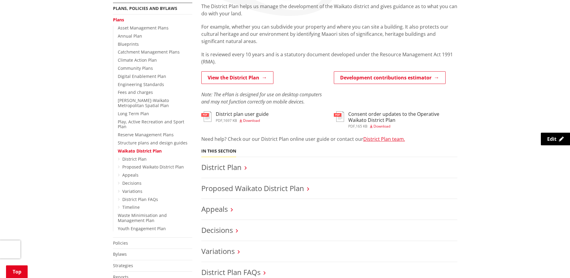
scroll to position [120, 0]
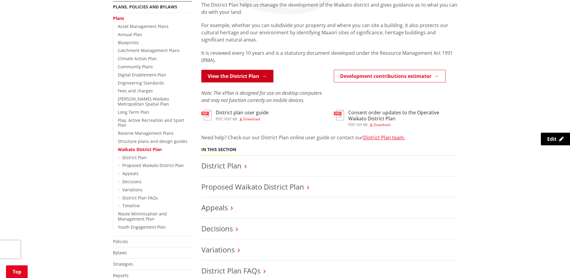
click at [236, 78] on link "View the District Plan" at bounding box center [237, 76] width 72 height 13
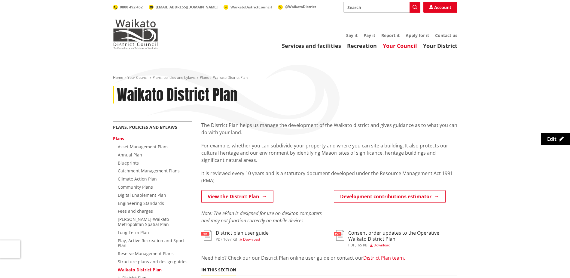
scroll to position [120, 0]
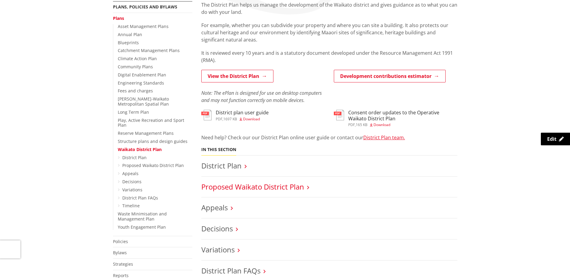
click at [274, 187] on link "Proposed Waikato District Plan" at bounding box center [252, 187] width 103 height 10
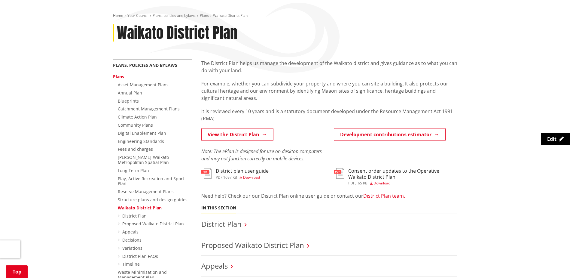
scroll to position [120, 0]
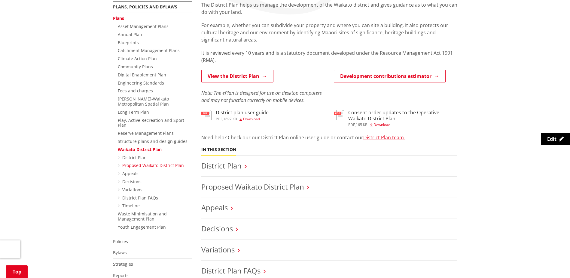
click at [135, 162] on link "Proposed Waikato District Plan" at bounding box center [153, 165] width 62 height 6
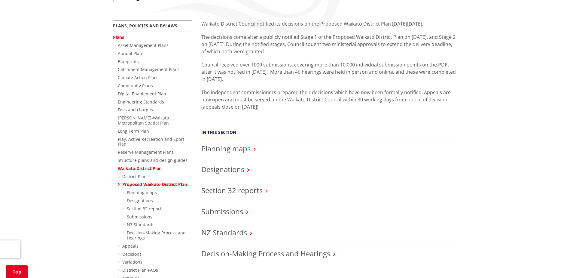
scroll to position [120, 0]
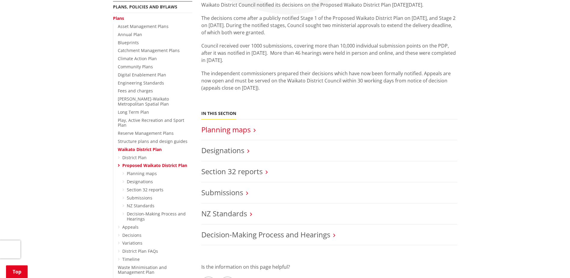
click at [248, 130] on link "Planning maps" at bounding box center [225, 130] width 49 height 10
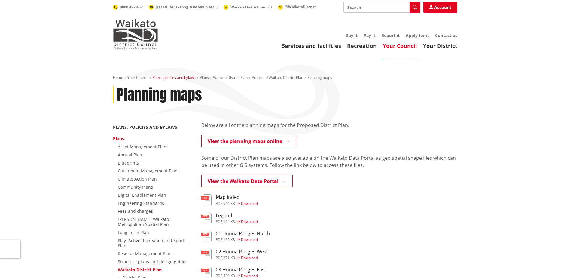
drag, startPoint x: 183, startPoint y: 76, endPoint x: 186, endPoint y: 77, distance: 3.3
click at [183, 76] on link "Plans, policies and bylaws" at bounding box center [174, 77] width 43 height 5
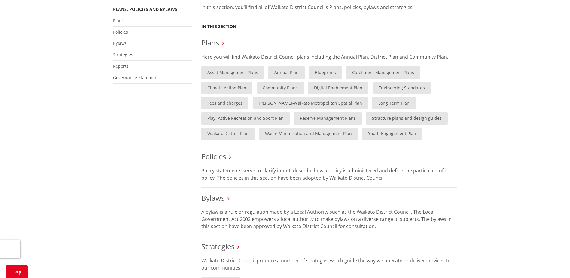
scroll to position [120, 0]
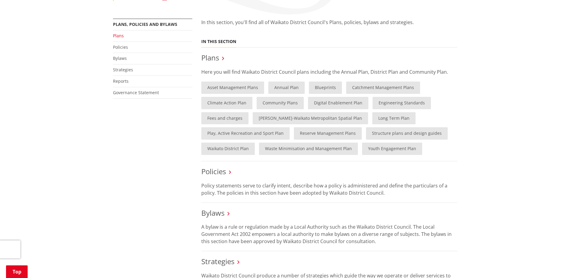
click at [121, 36] on link "Plans" at bounding box center [118, 36] width 11 height 6
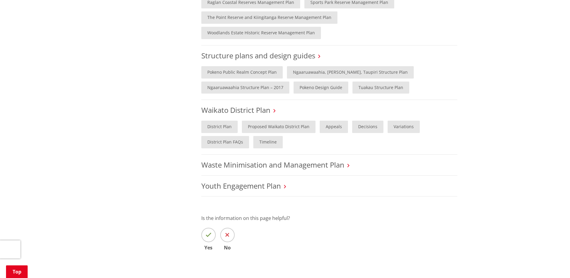
scroll to position [541, 0]
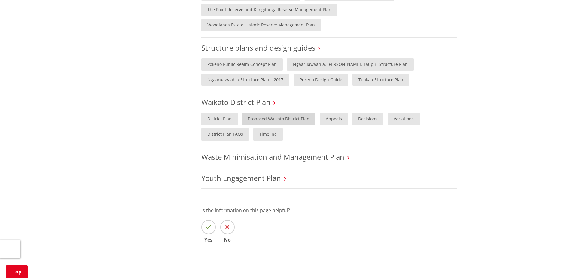
click at [300, 113] on link "Proposed Waikato District Plan" at bounding box center [279, 119] width 74 height 12
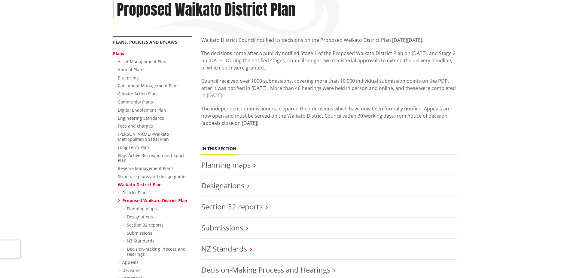
scroll to position [60, 0]
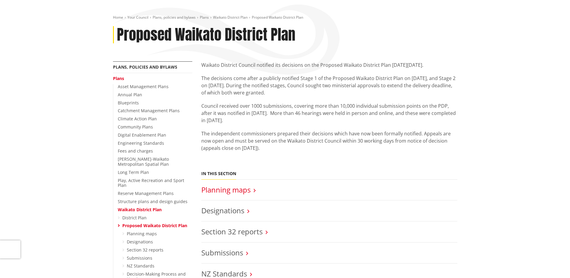
click at [233, 188] on link "Planning maps" at bounding box center [225, 190] width 49 height 10
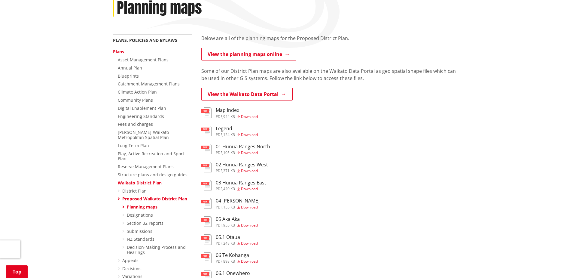
scroll to position [60, 0]
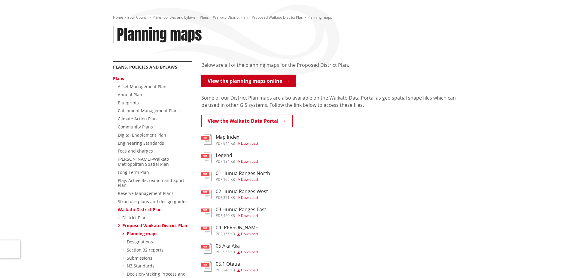
click at [260, 81] on link "View the planning maps online" at bounding box center [248, 81] width 95 height 13
